Goal: Task Accomplishment & Management: Use online tool/utility

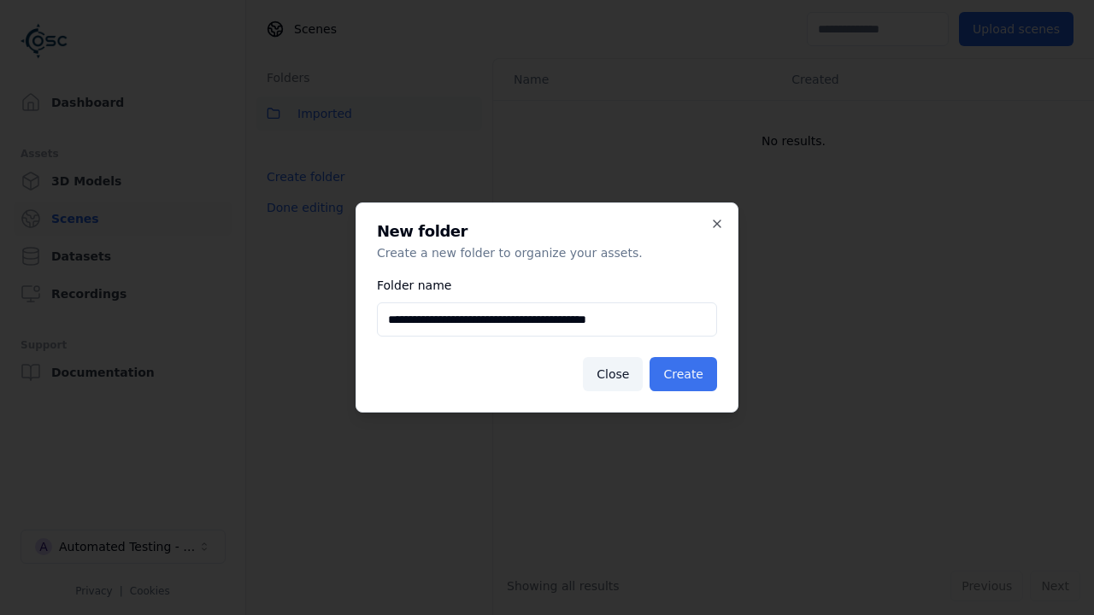
type input "**********"
click at [686, 374] on button "Create" at bounding box center [684, 374] width 68 height 34
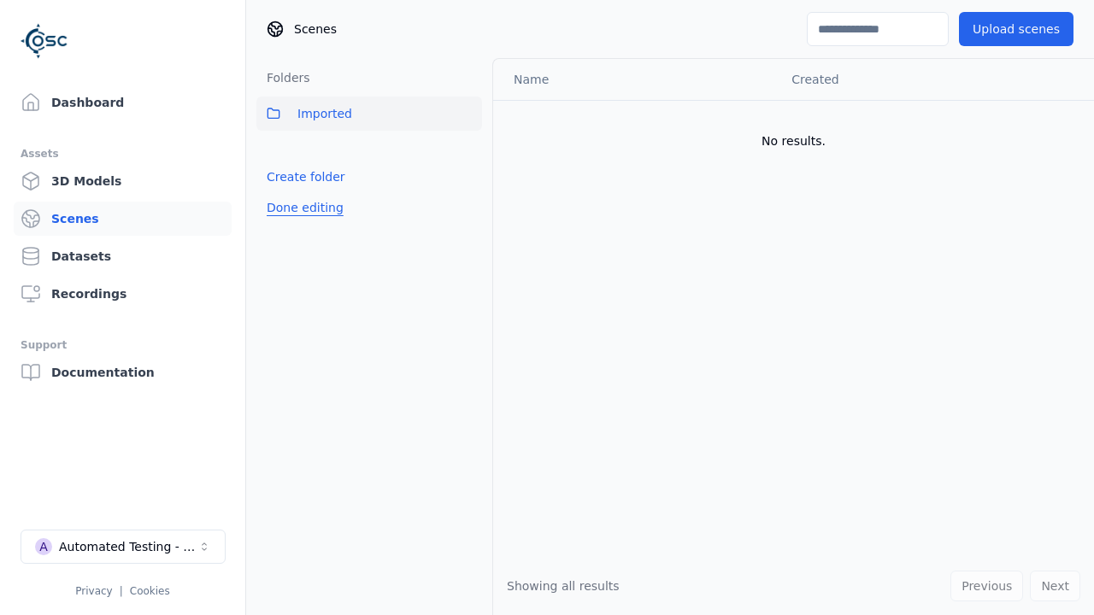
click at [302, 223] on button "Done editing" at bounding box center [304, 207] width 97 height 31
click at [286, 215] on button "Done editing" at bounding box center [304, 207] width 97 height 31
click at [468, 151] on html "Support Dashboard Assets 3D Models Scenes Datasets Recordings Support Documenta…" at bounding box center [547, 307] width 1094 height 615
click at [468, 213] on div "Rename" at bounding box center [474, 213] width 115 height 27
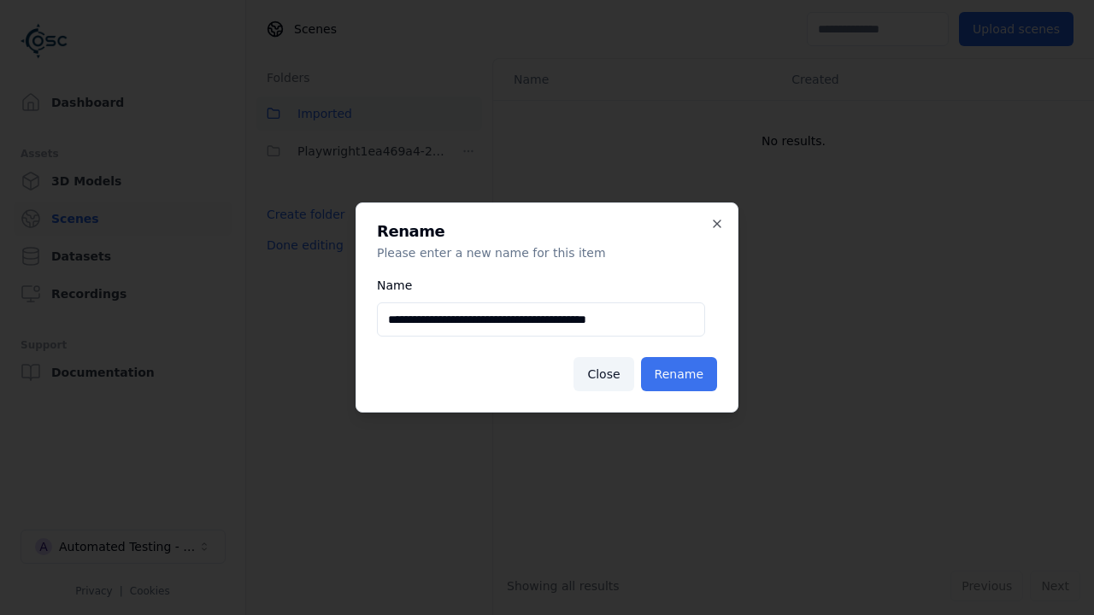
type input "**********"
click at [681, 374] on button "Rename" at bounding box center [679, 374] width 76 height 34
click at [302, 245] on button "Done editing" at bounding box center [304, 245] width 97 height 31
click at [286, 230] on button "Done editing" at bounding box center [304, 245] width 97 height 31
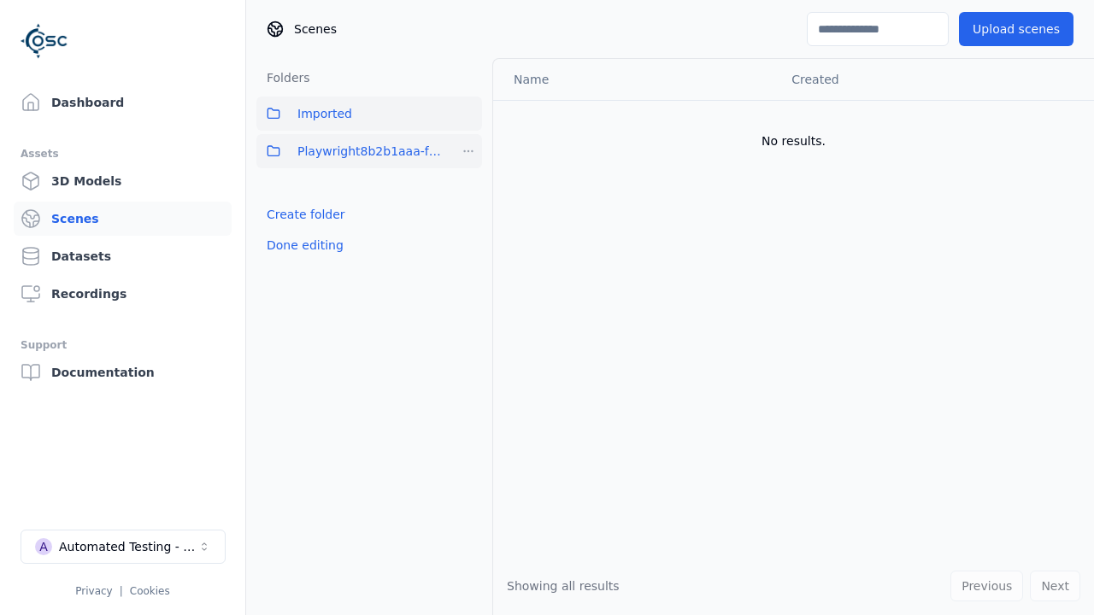
click at [468, 151] on html "Support Dashboard Assets 3D Models Scenes Datasets Recordings Support Documenta…" at bounding box center [547, 307] width 1094 height 615
click at [468, 240] on div "Delete" at bounding box center [474, 240] width 115 height 27
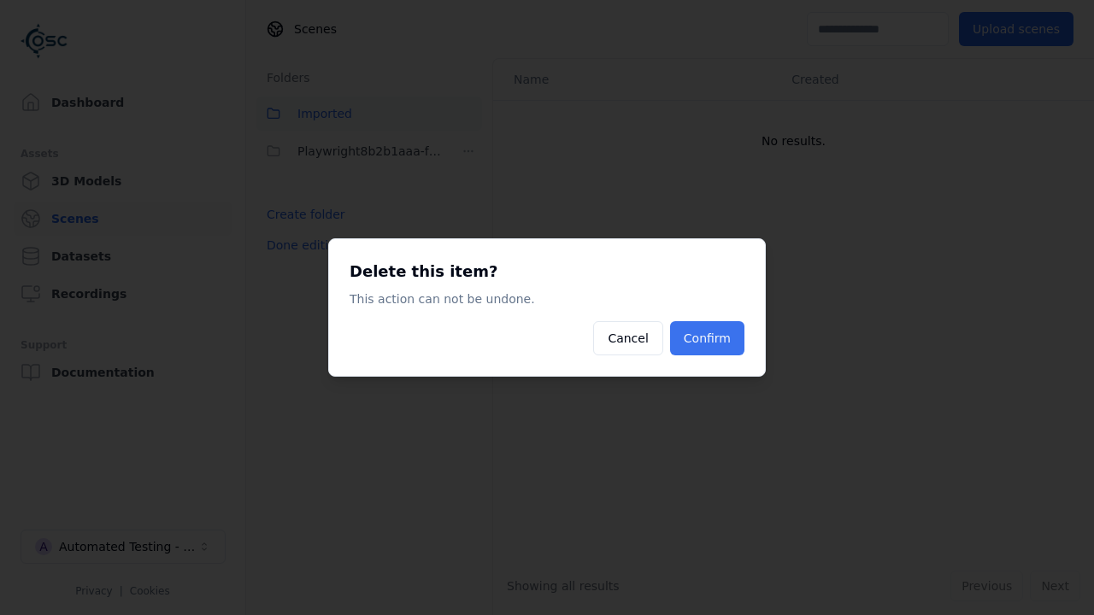
click at [709, 338] on button "Confirm" at bounding box center [707, 338] width 74 height 34
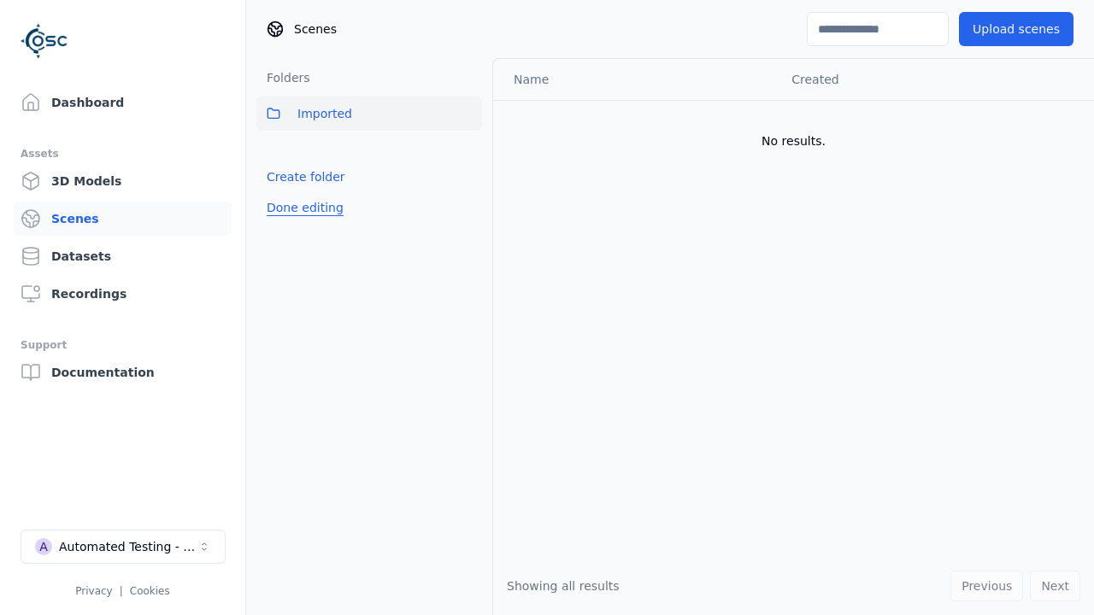
click at [302, 208] on button "Done editing" at bounding box center [304, 207] width 97 height 31
